Goal: Browse casually

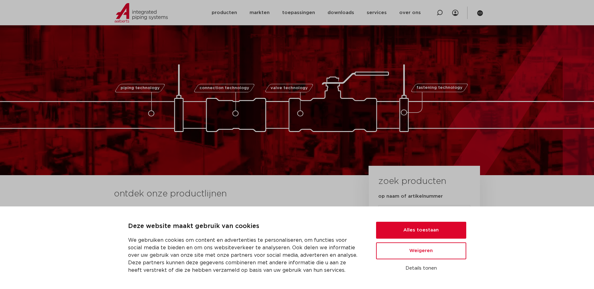
scroll to position [94, 0]
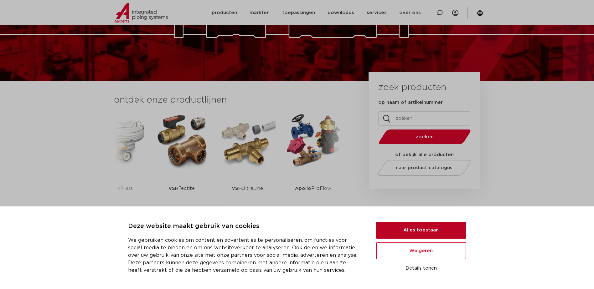
click at [424, 232] on button "Alles toestaan" at bounding box center [421, 230] width 90 height 17
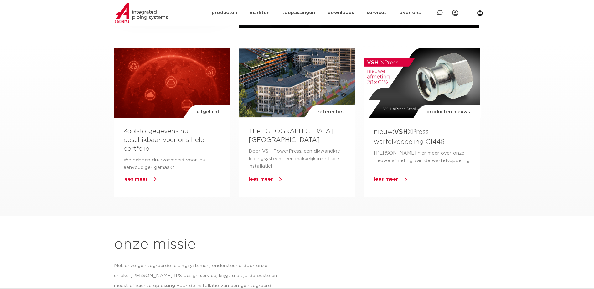
scroll to position [532, 0]
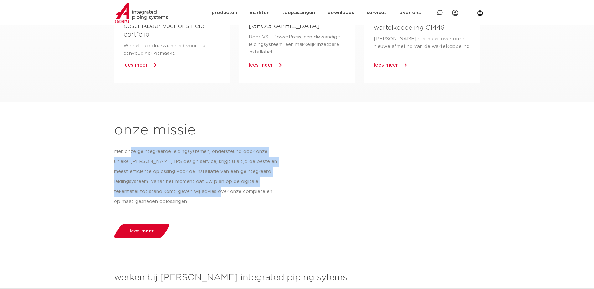
drag, startPoint x: 130, startPoint y: 151, endPoint x: 229, endPoint y: 190, distance: 106.6
click at [229, 190] on p "Met onze geïntegreerde leidingsystemen, ondersteund door onze unieke [PERSON_NA…" at bounding box center [196, 177] width 164 height 60
drag, startPoint x: 238, startPoint y: 193, endPoint x: 145, endPoint y: 150, distance: 102.7
click at [145, 150] on p "Met onze geïntegreerde leidingsystemen, ondersteund door onze unieke [PERSON_NA…" at bounding box center [196, 177] width 164 height 60
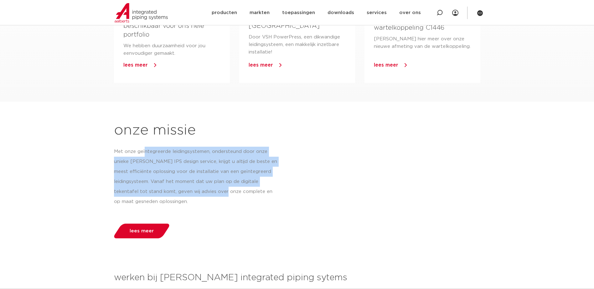
click at [145, 150] on p "Met onze geïntegreerde leidingsystemen, ondersteund door onze unieke [PERSON_NA…" at bounding box center [196, 177] width 164 height 60
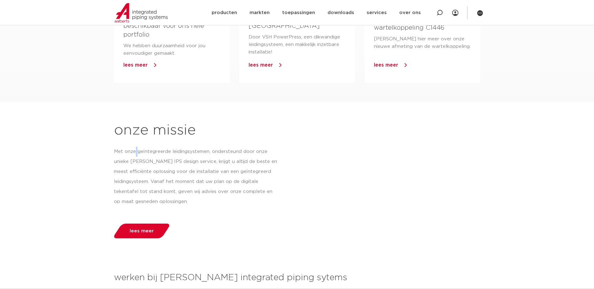
click at [138, 151] on p "Met onze geïntegreerde leidingsystemen, ondersteund door onze unieke [PERSON_NA…" at bounding box center [196, 177] width 164 height 60
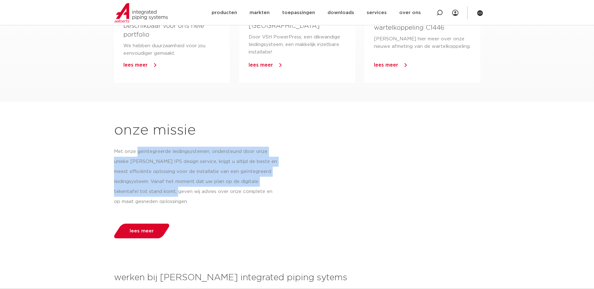
drag, startPoint x: 136, startPoint y: 148, endPoint x: 190, endPoint y: 190, distance: 67.4
click at [190, 190] on p "Met onze geïntegreerde leidingsystemen, ondersteund door onze unieke [PERSON_NA…" at bounding box center [196, 177] width 164 height 60
click at [189, 190] on p "Met onze geïntegreerde leidingsystemen, ondersteund door onze unieke [PERSON_NA…" at bounding box center [196, 177] width 164 height 60
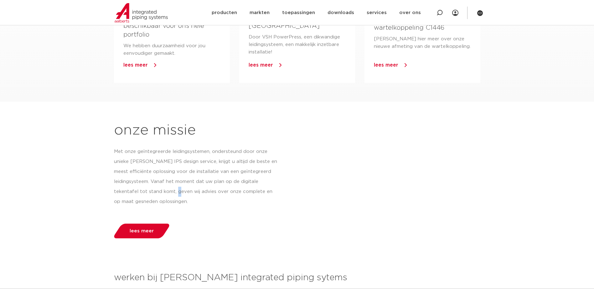
click at [189, 191] on p "Met onze geïntegreerde leidingsystemen, ondersteund door onze unieke [PERSON_NA…" at bounding box center [196, 177] width 164 height 60
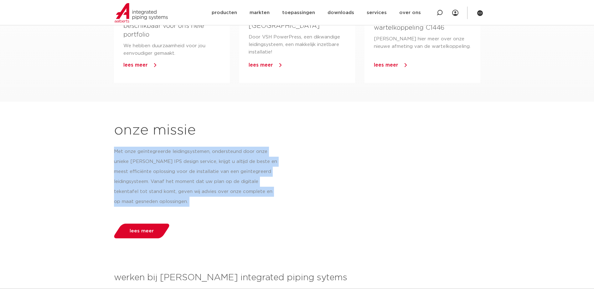
drag, startPoint x: 189, startPoint y: 191, endPoint x: 166, endPoint y: 180, distance: 25.9
click at [166, 180] on p "Met onze geïntegreerde leidingsystemen, ondersteund door onze unieke [PERSON_NA…" at bounding box center [196, 177] width 164 height 60
drag, startPoint x: 166, startPoint y: 180, endPoint x: 135, endPoint y: 153, distance: 41.0
click at [143, 165] on p "Met onze geïntegreerde leidingsystemen, ondersteund door onze unieke [PERSON_NA…" at bounding box center [196, 177] width 164 height 60
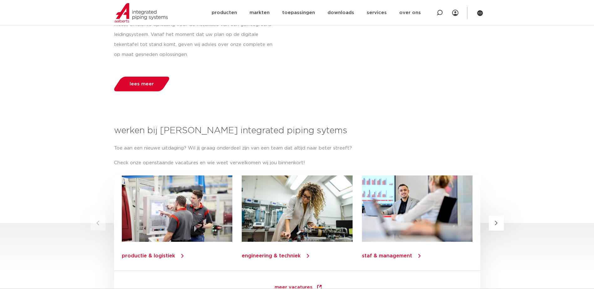
scroll to position [689, 0]
